Goal: Navigation & Orientation: Find specific page/section

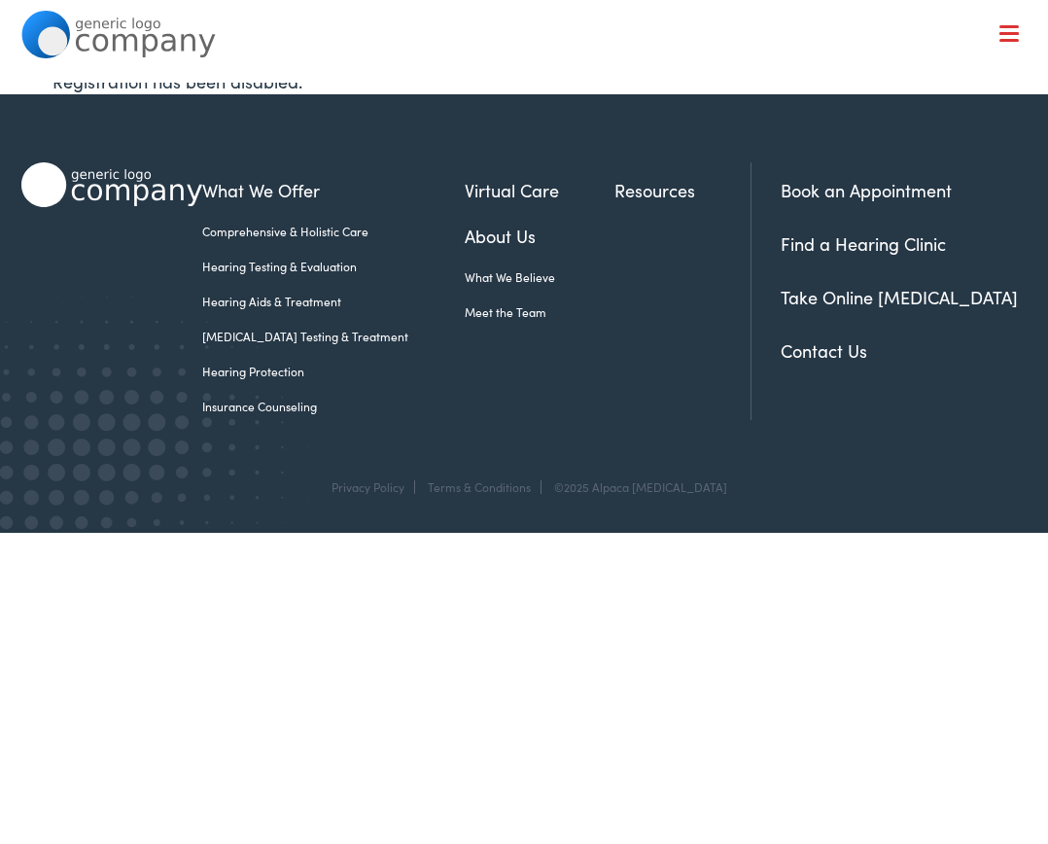
click at [472, 315] on link "Meet the Team" at bounding box center [540, 311] width 150 height 17
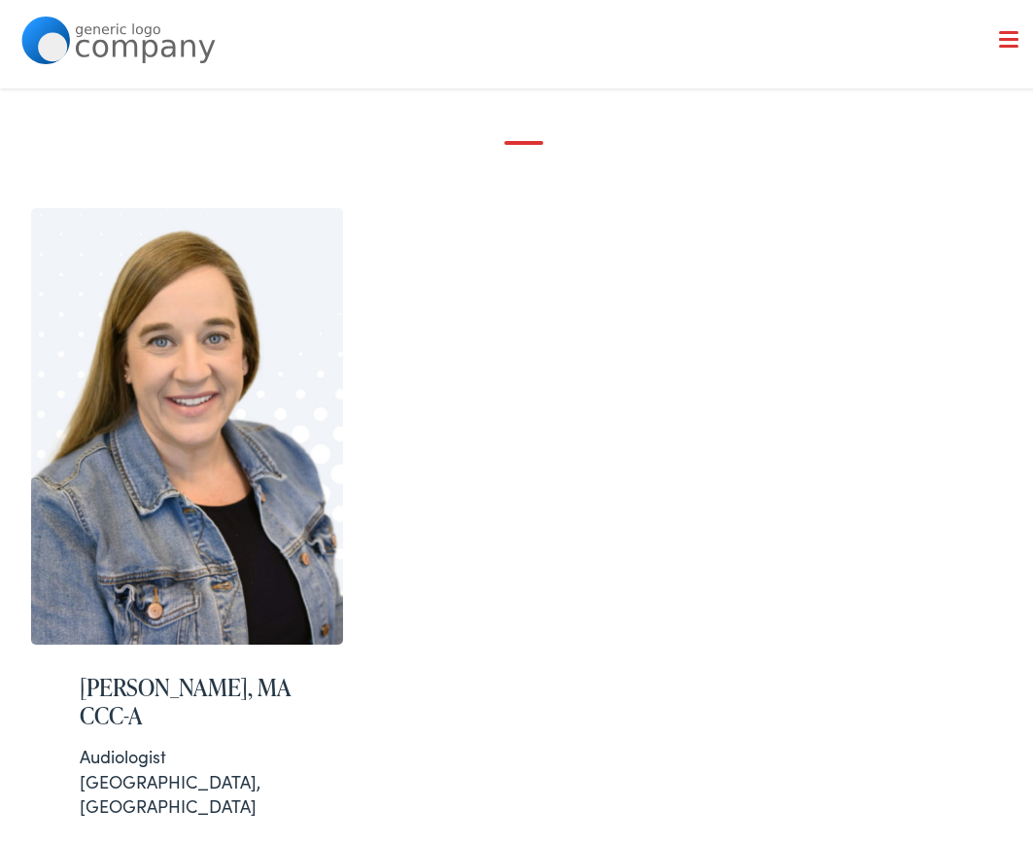
scroll to position [97, 0]
